Goal: Task Accomplishment & Management: Manage account settings

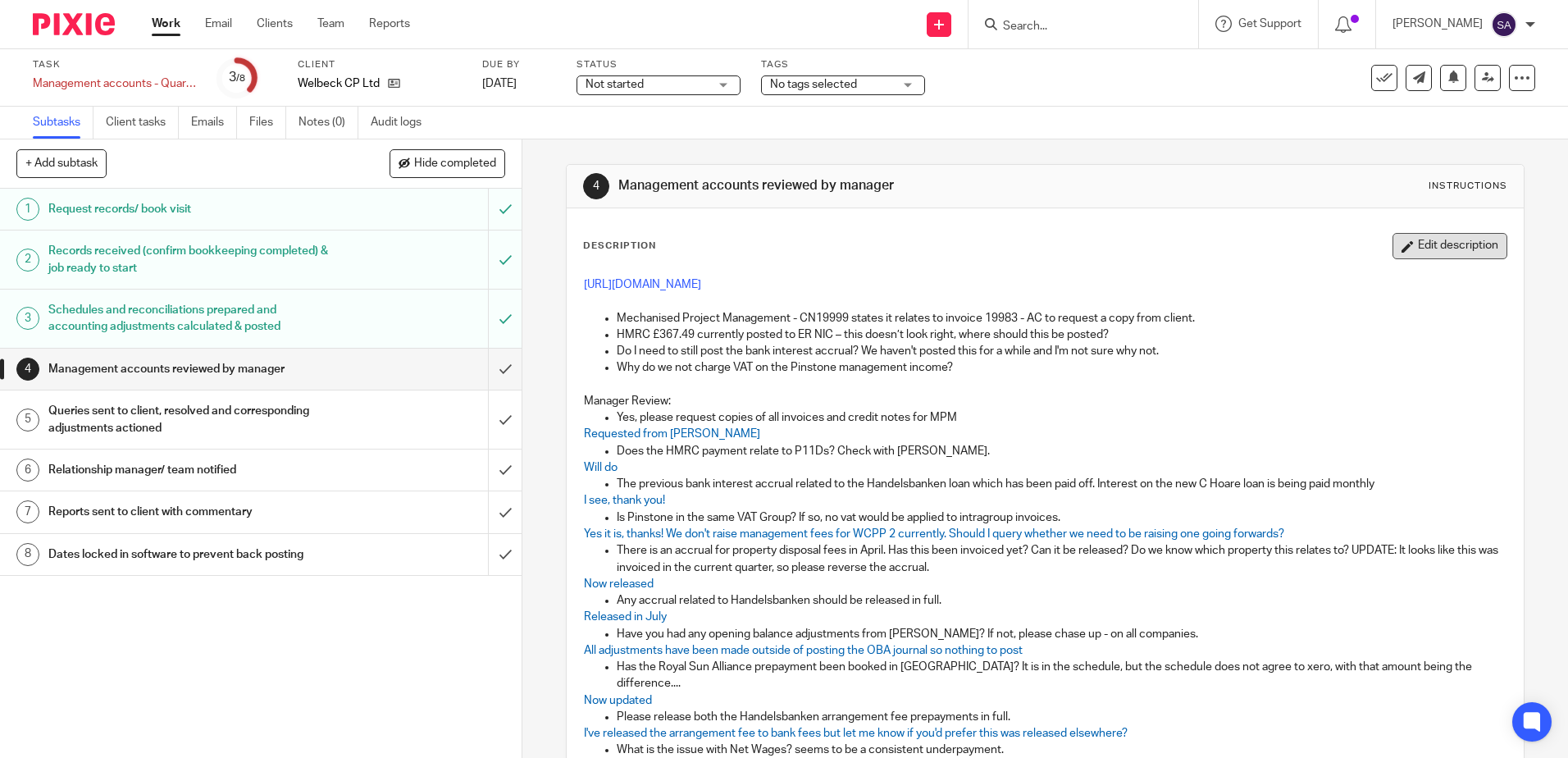
click at [1393, 247] on button "Edit description" at bounding box center [1449, 246] width 115 height 26
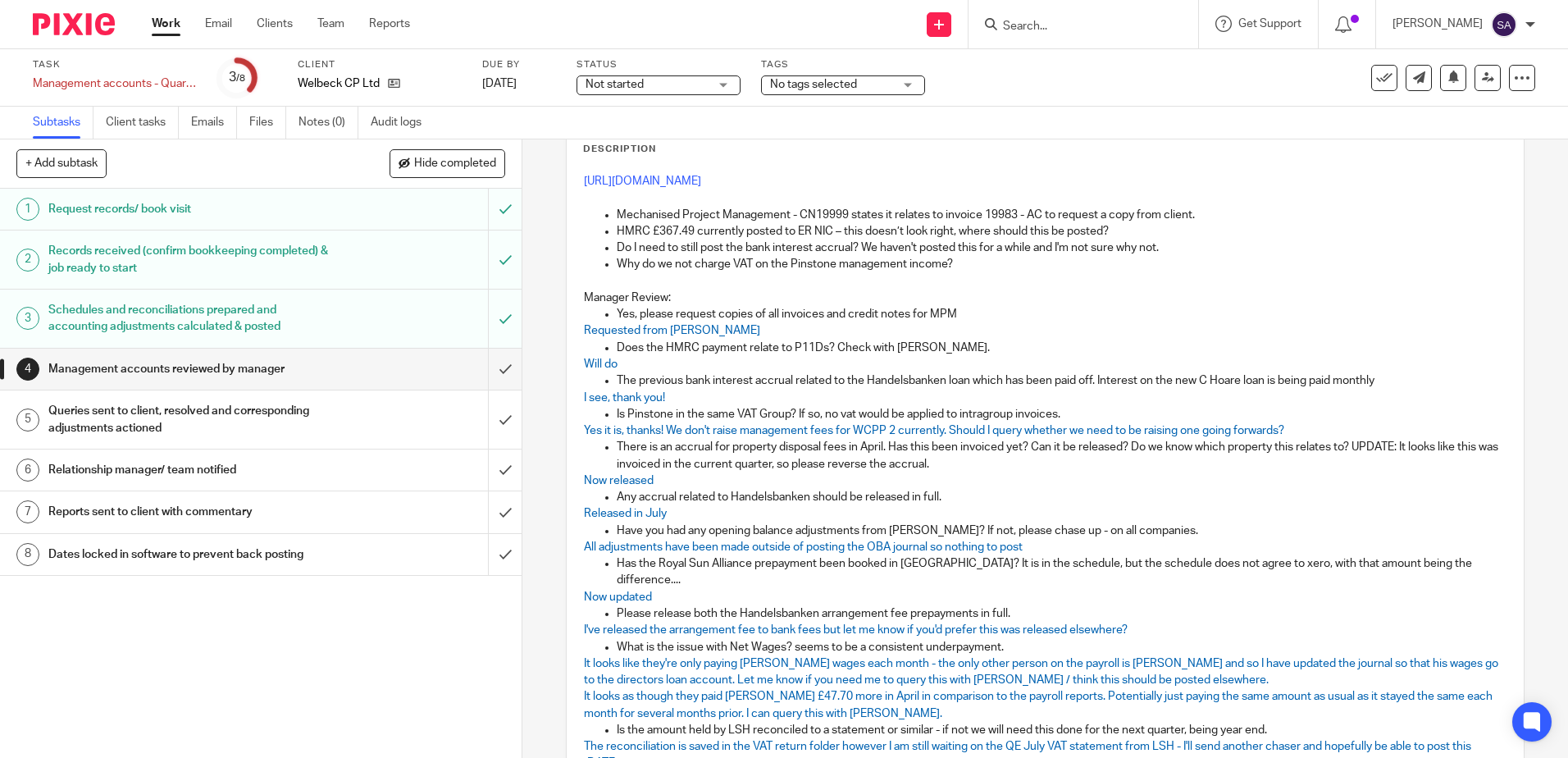
scroll to position [303, 0]
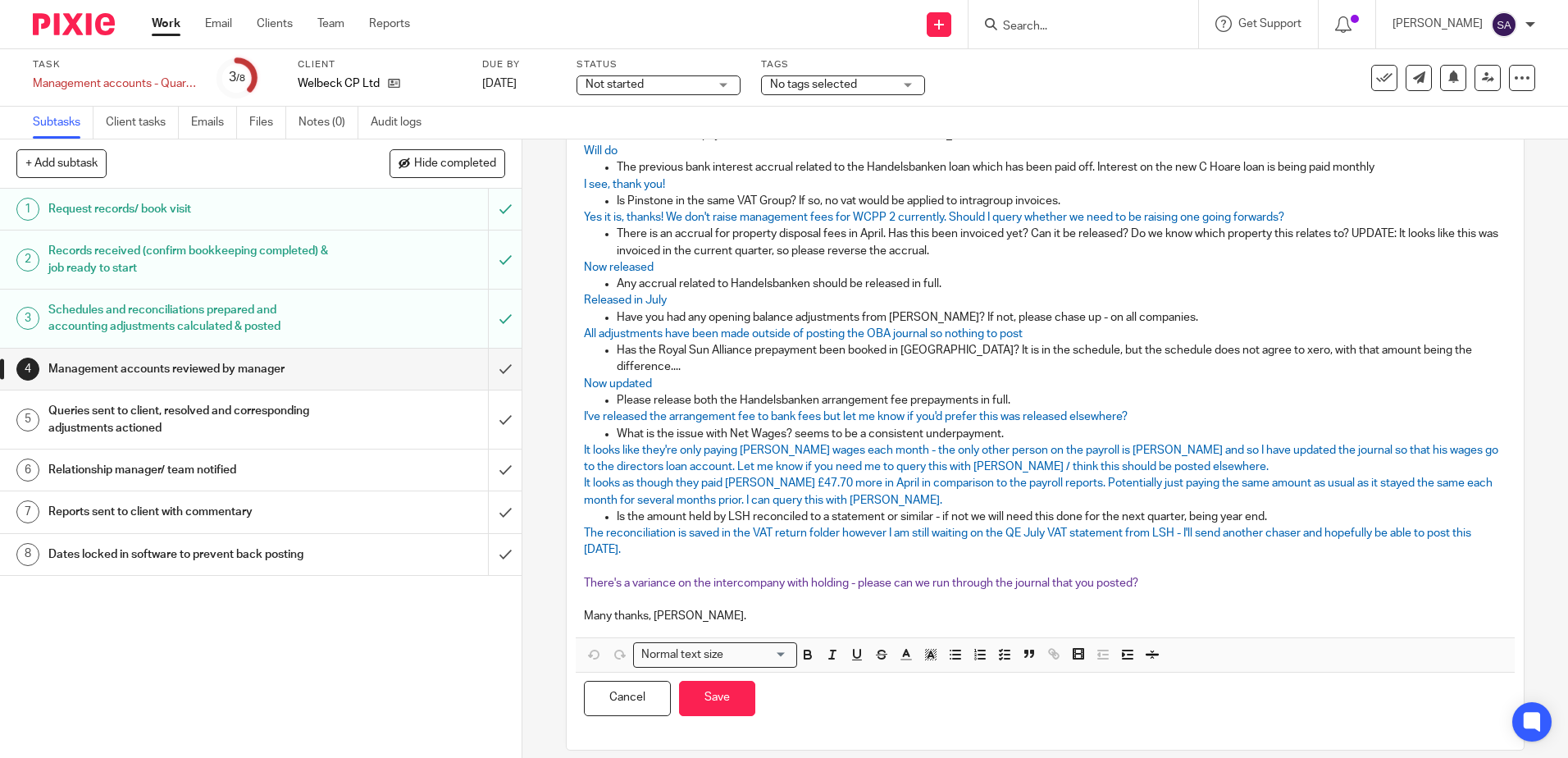
click at [795, 591] on p at bounding box center [1045, 599] width 922 height 17
click at [781, 608] on p "Many thanks, [PERSON_NAME]." at bounding box center [1045, 616] width 922 height 17
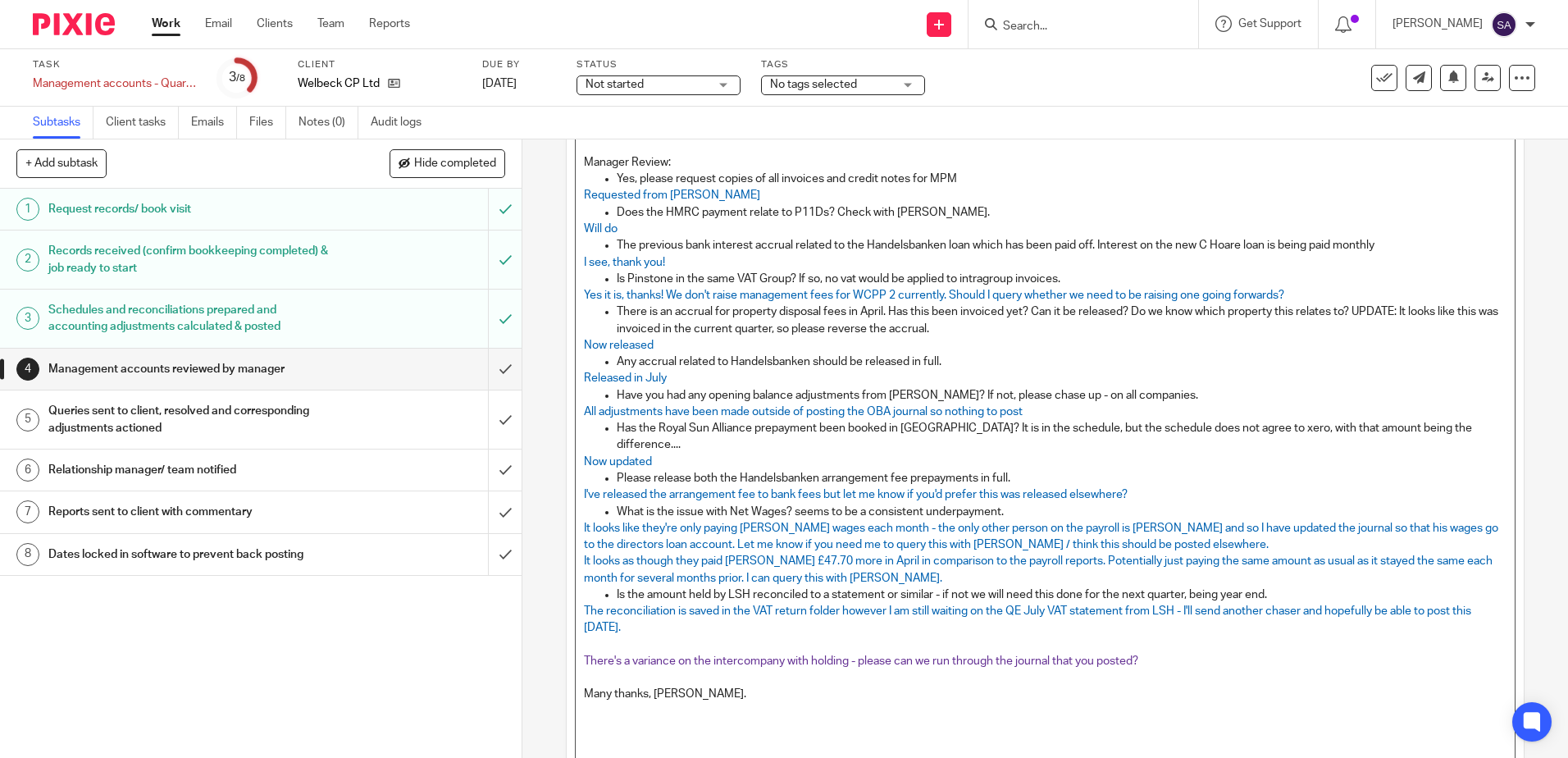
scroll to position [328, 0]
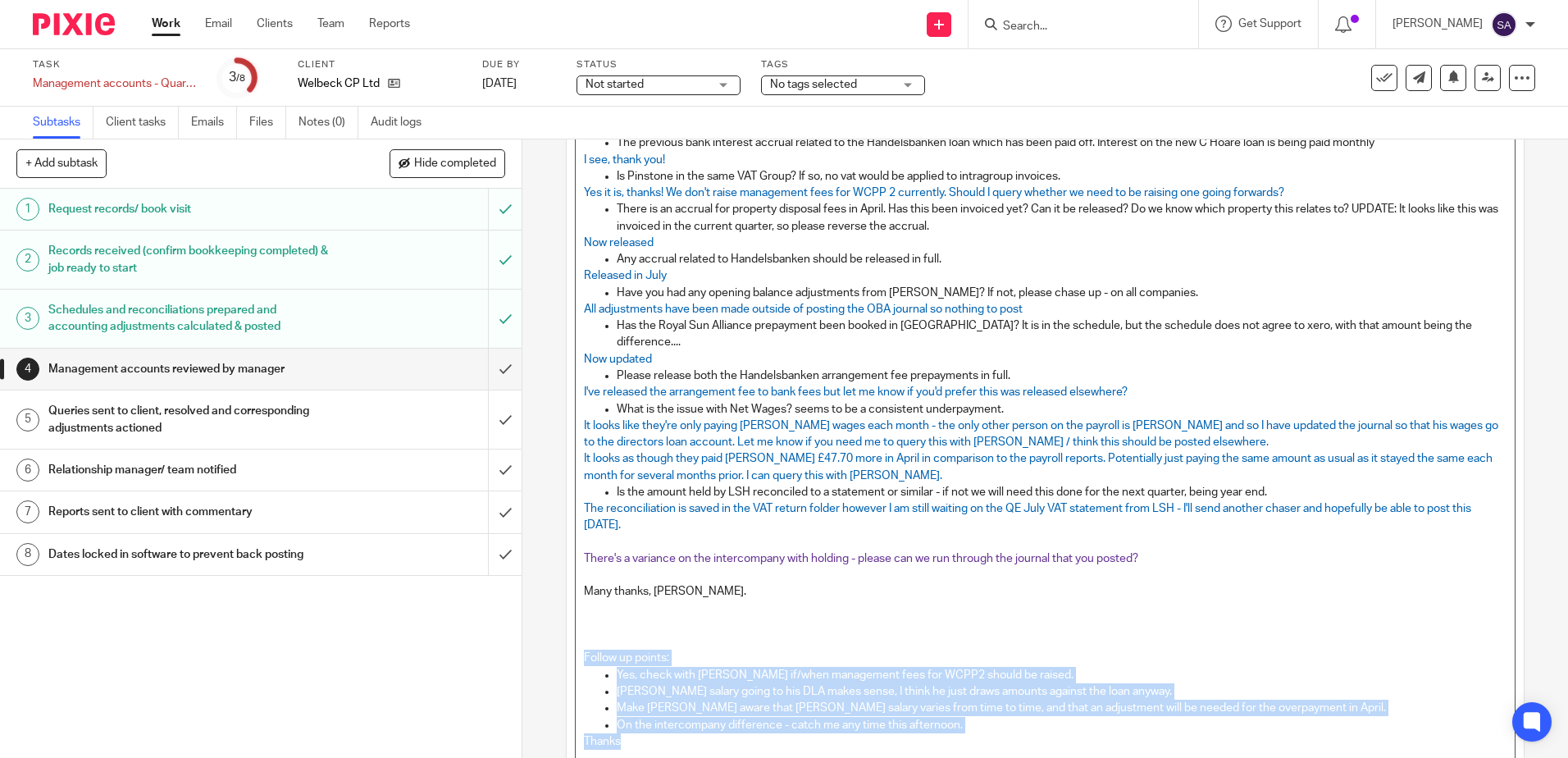
drag, startPoint x: 634, startPoint y: 725, endPoint x: 537, endPoint y: 647, distance: 124.5
click at [537, 647] on div "4 Management accounts reviewed by manager Instructions Description https://clou…" at bounding box center [1045, 449] width 1046 height 618
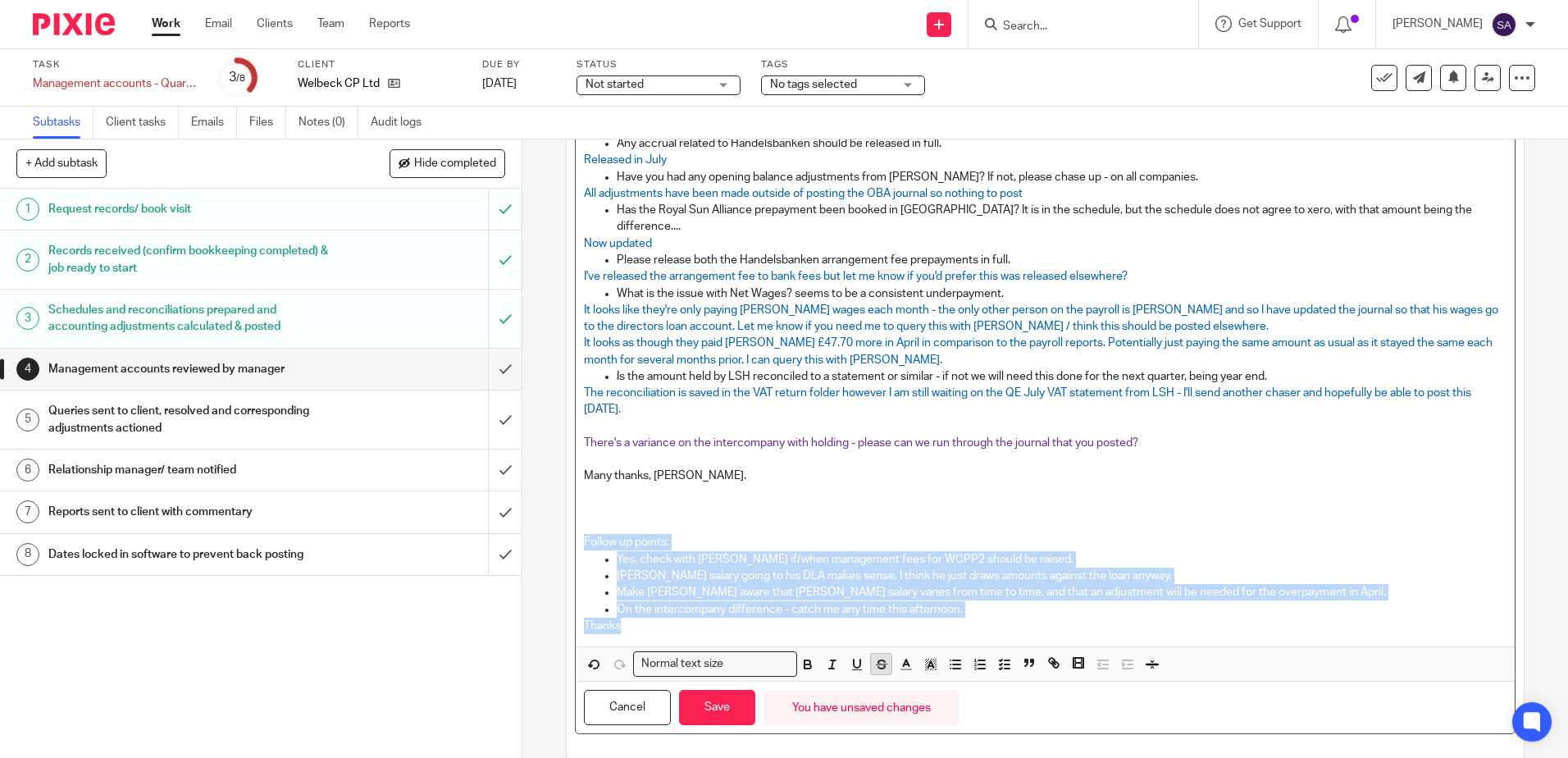
scroll to position [454, 0]
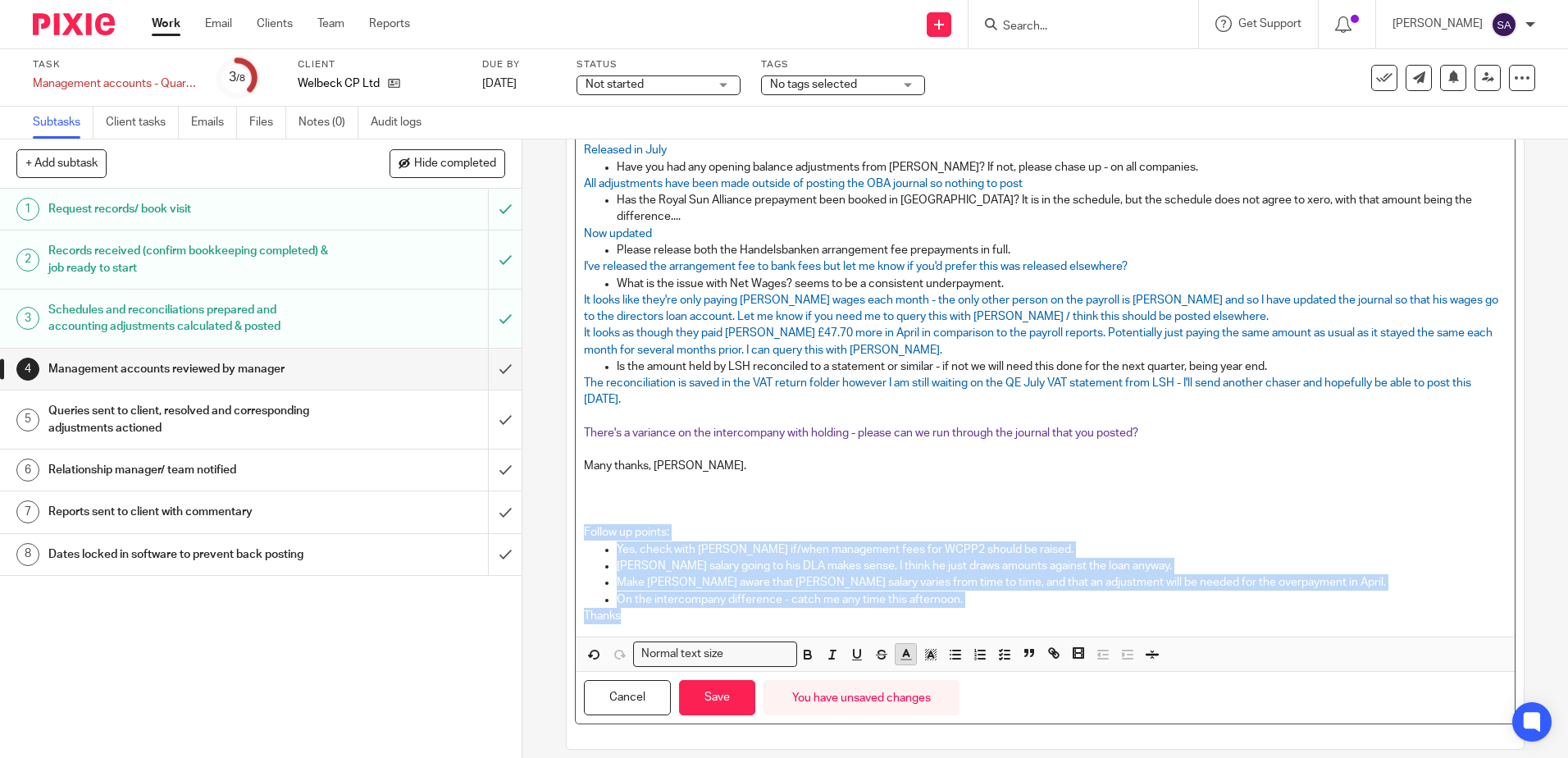
click at [899, 647] on icon "button" at bounding box center [906, 654] width 15 height 15
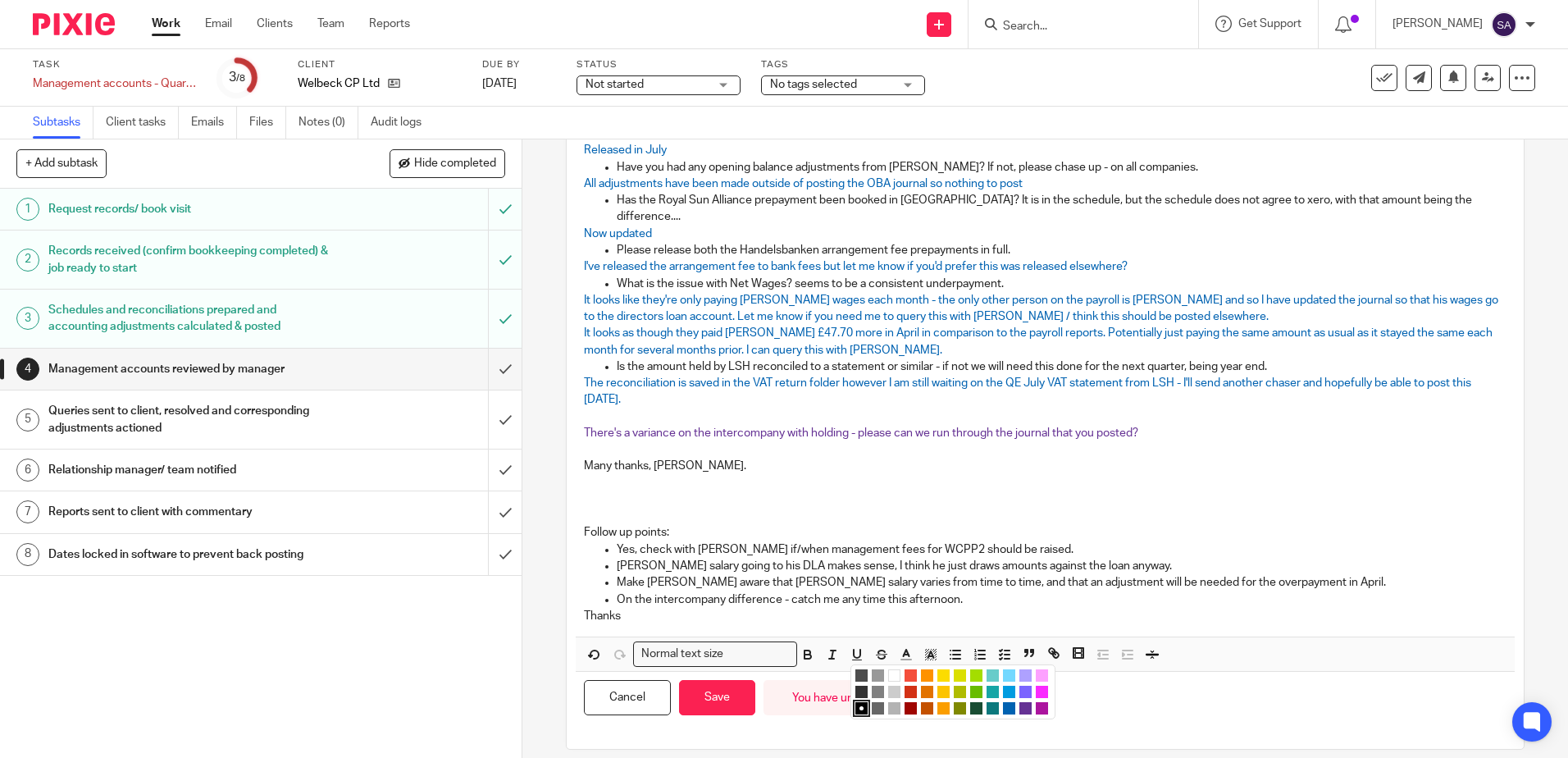
click at [970, 685] on li "color:#68BC00" at bounding box center [976, 691] width 13 height 13
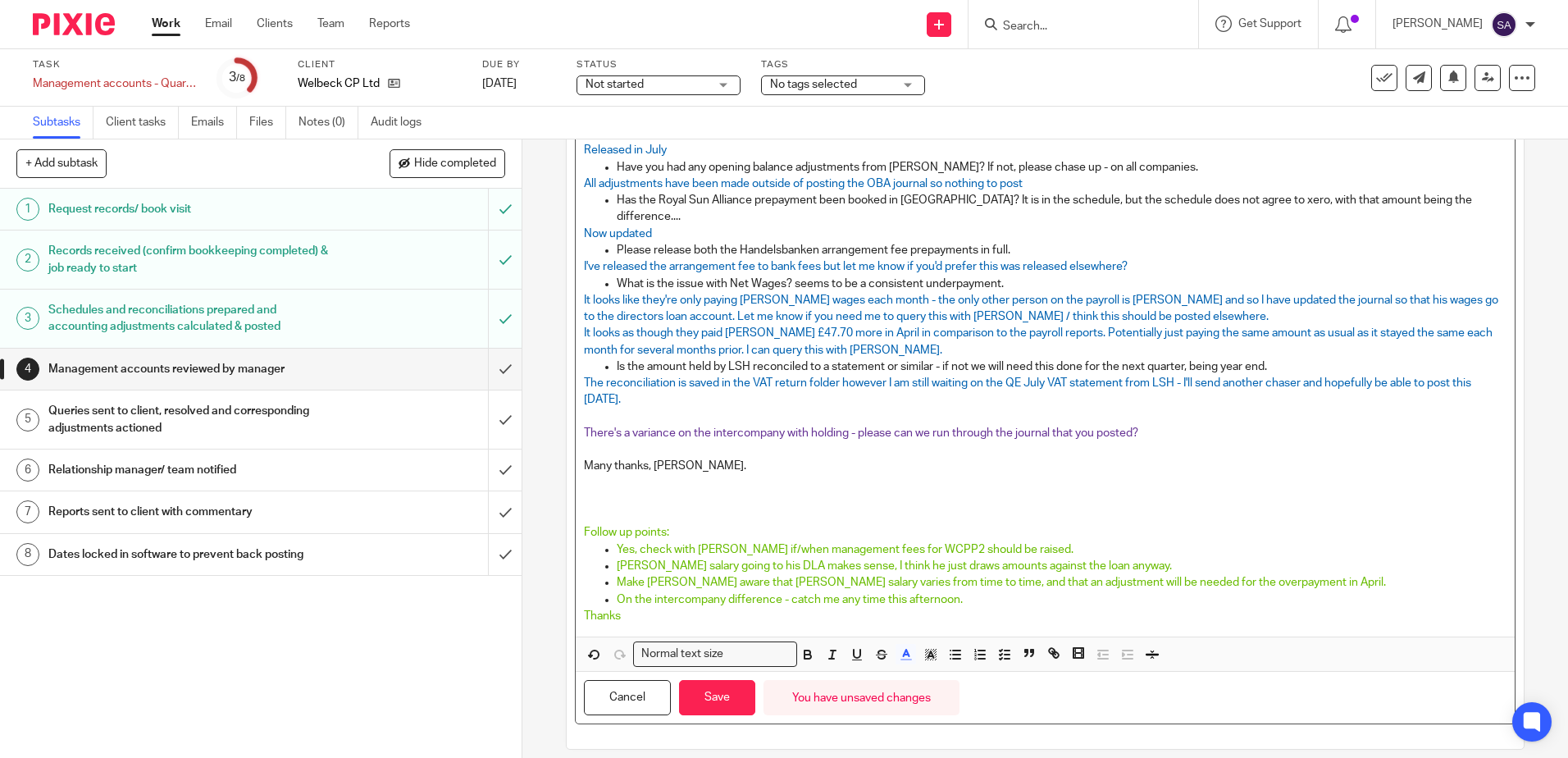
click at [904, 507] on p at bounding box center [1045, 516] width 922 height 17
click at [710, 685] on button "Save" at bounding box center [716, 697] width 76 height 35
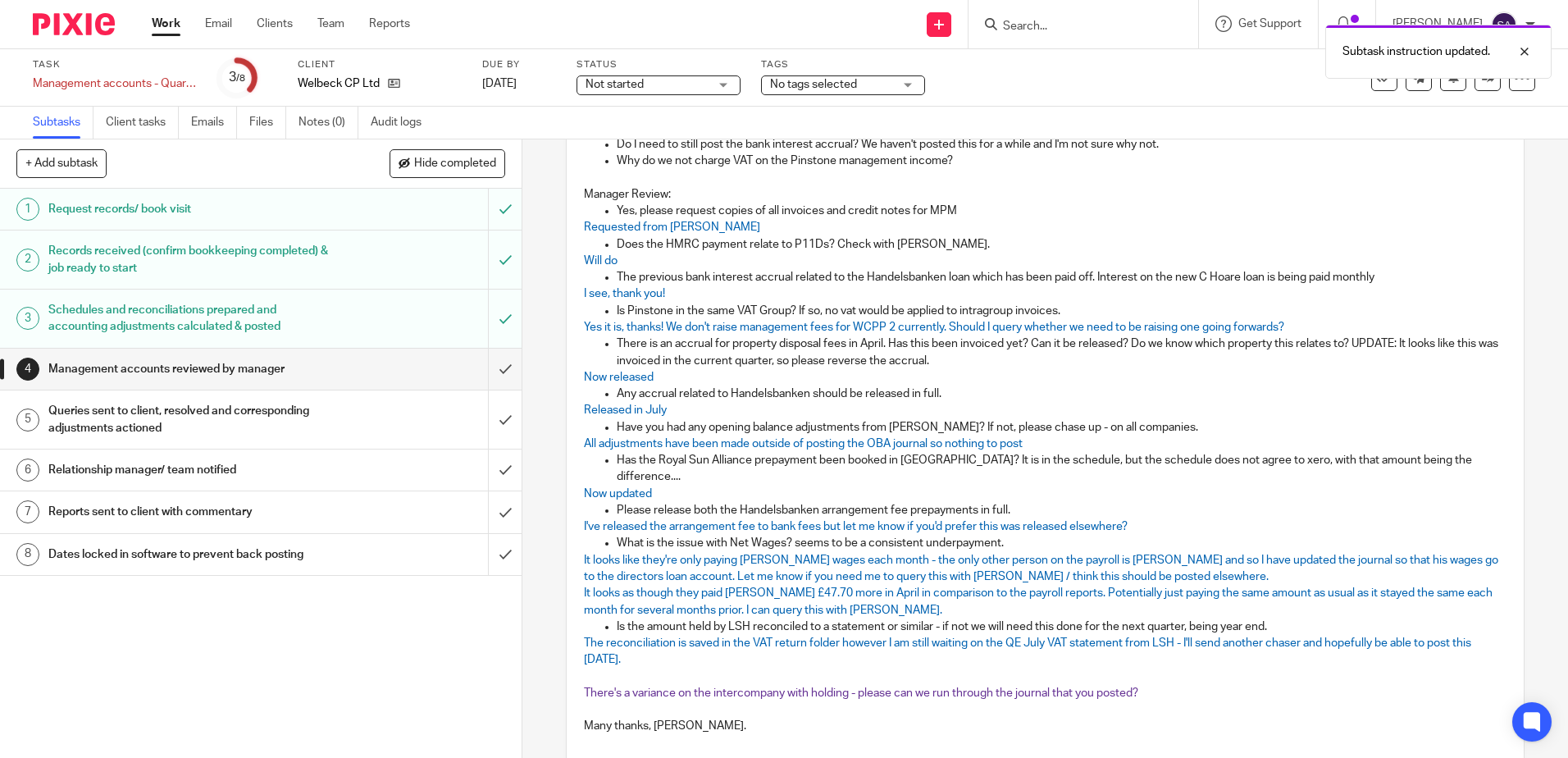
scroll to position [57, 0]
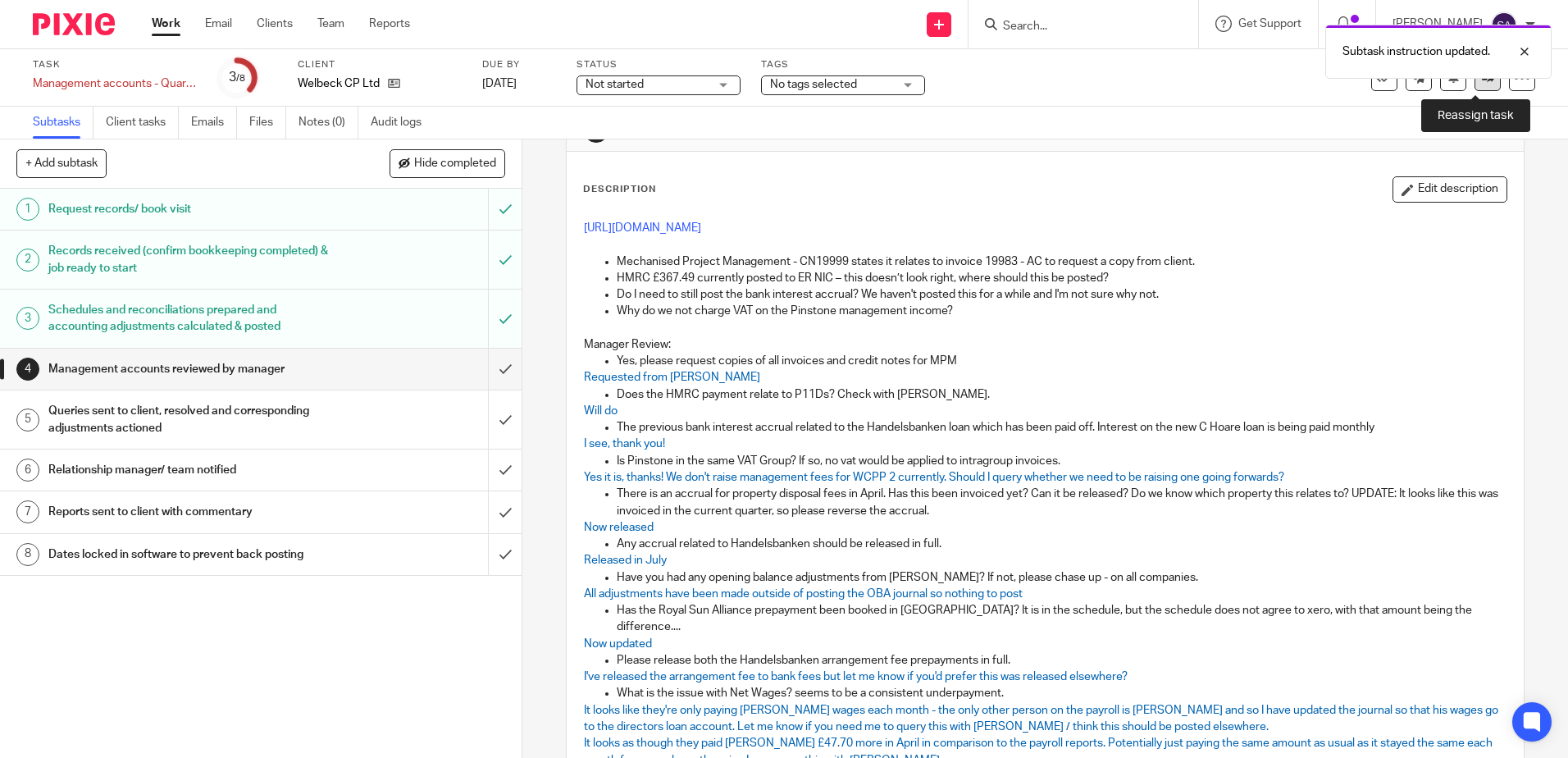
click at [1474, 87] on link at bounding box center [1487, 78] width 26 height 26
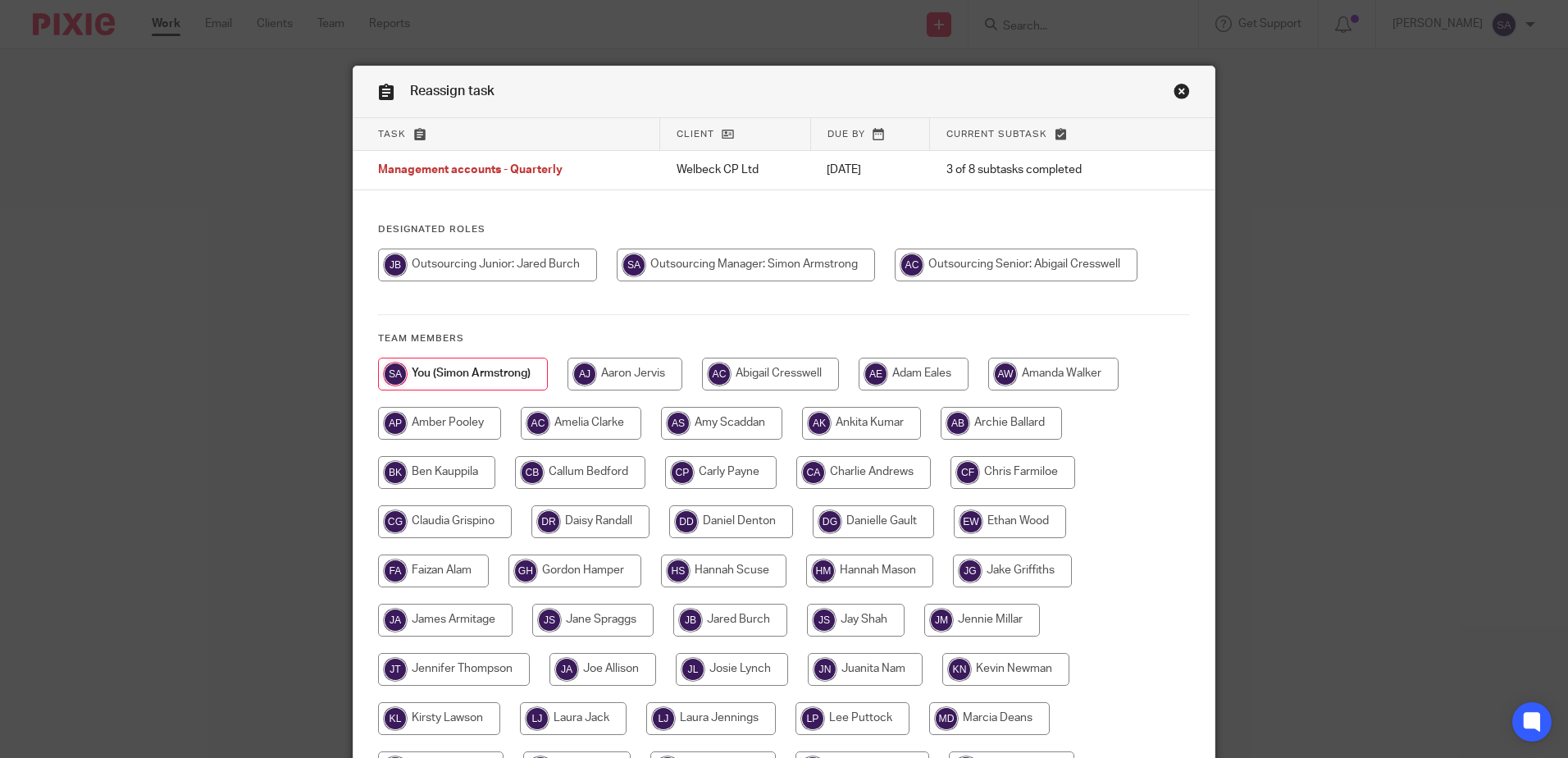
click at [1026, 267] on input "radio" at bounding box center [1016, 264] width 242 height 33
radio input "true"
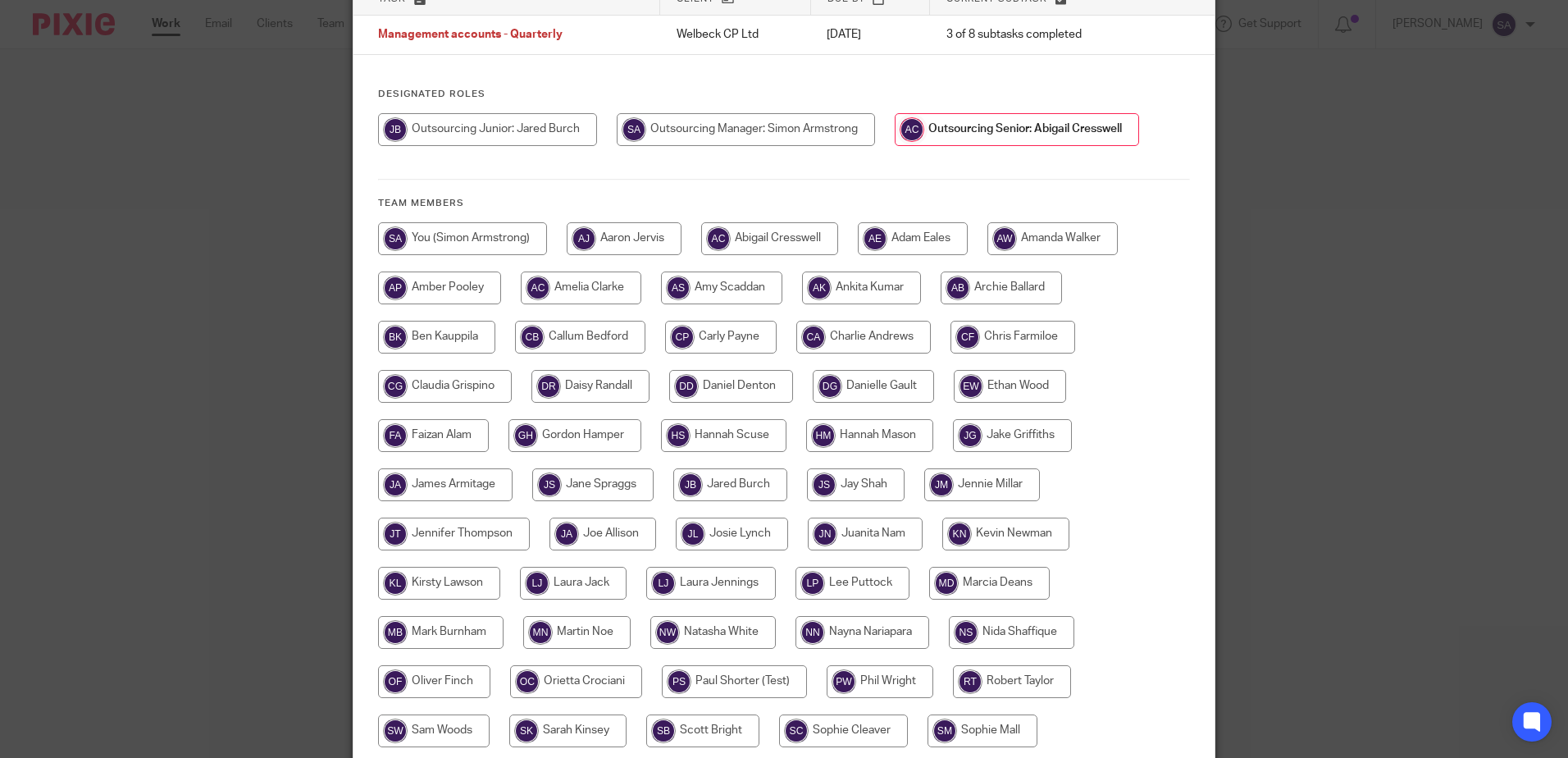
scroll to position [326, 0]
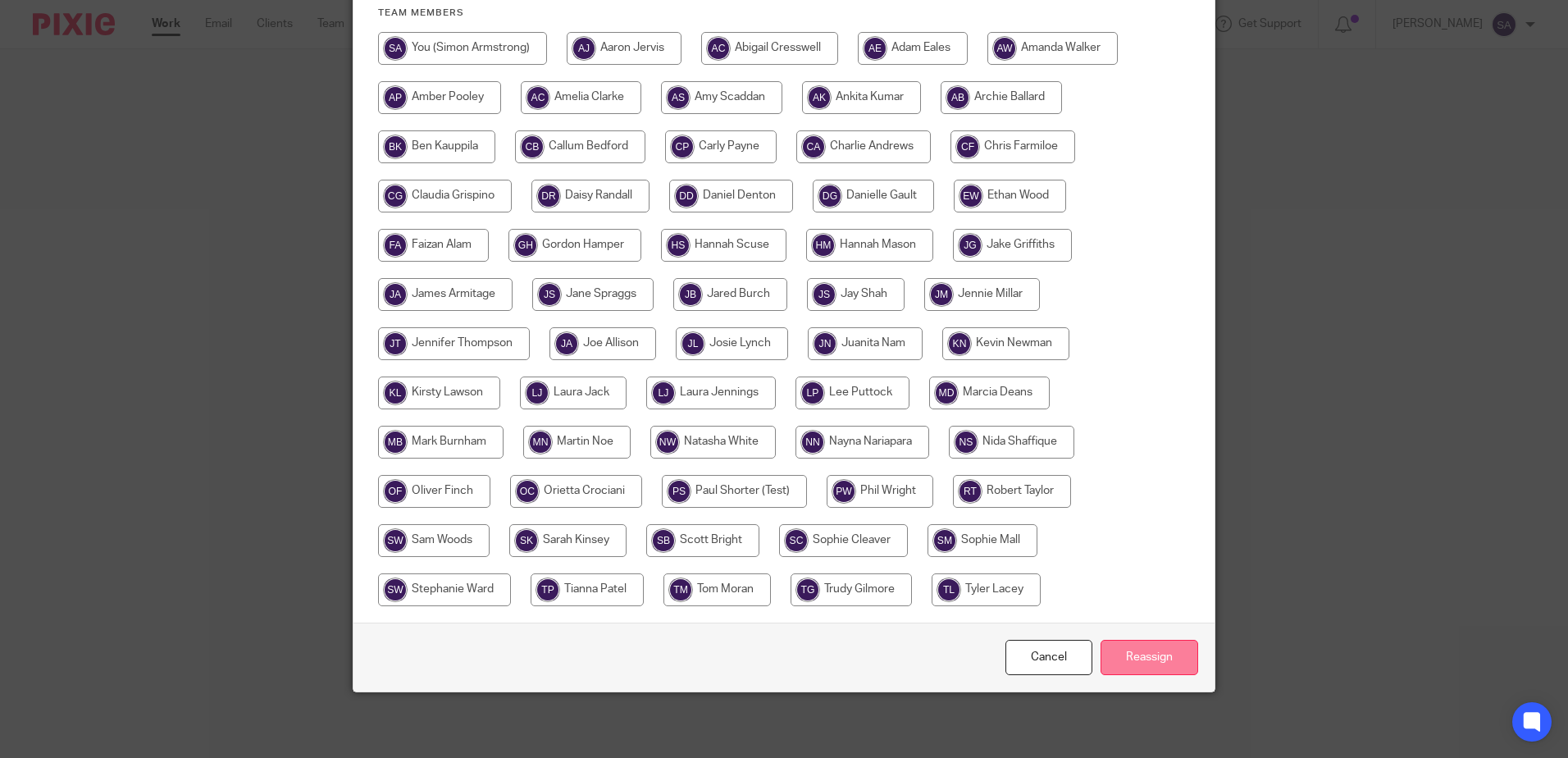
click at [1158, 661] on input "Reassign" at bounding box center [1149, 657] width 98 height 35
